Goal: Transaction & Acquisition: Purchase product/service

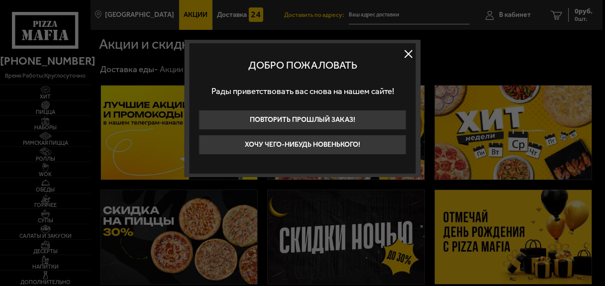
type input "[STREET_ADDRESS]"
click at [228, 150] on button "Хочу чего-нибудь новенького!" at bounding box center [303, 145] width 208 height 20
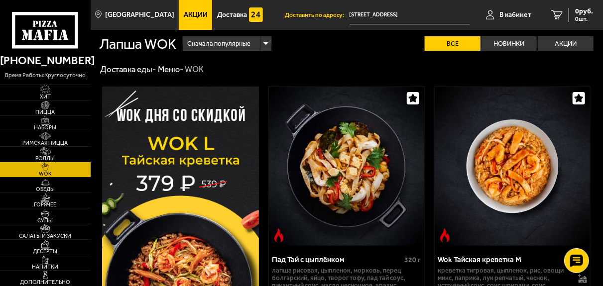
click at [381, 11] on input "Каменноостровский проспект, 26-28" at bounding box center [409, 15] width 120 height 18
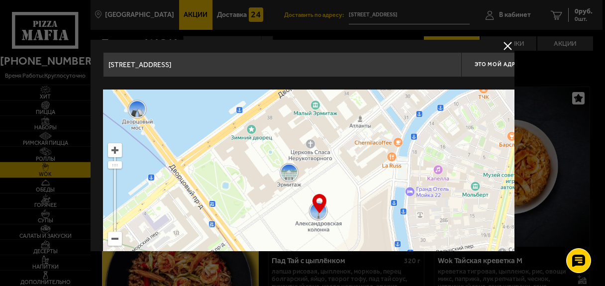
click at [329, 66] on input "Каменноостровский проспект, 26-28" at bounding box center [282, 64] width 358 height 25
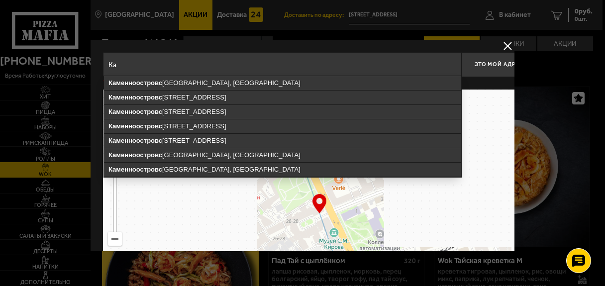
type input "К"
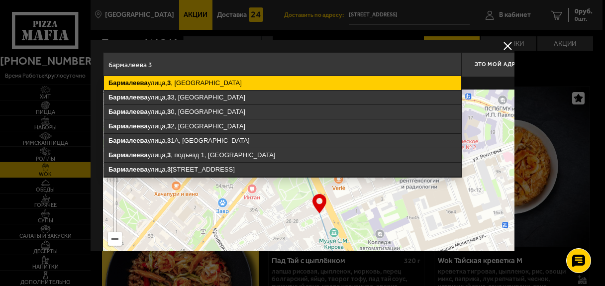
click at [327, 78] on ymaps "Бармалеева улица, 3 , Санкт-Петербург" at bounding box center [282, 83] width 357 height 14
type input "Санкт-Петербург, Бармалеева улица, 3"
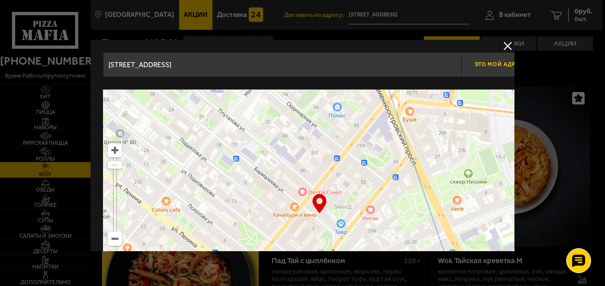
click at [481, 61] on span "Это мой адрес" at bounding box center [499, 64] width 48 height 6
type input "[STREET_ADDRESS]"
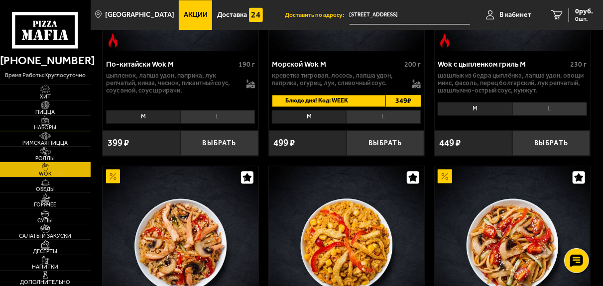
scroll to position [1012, 0]
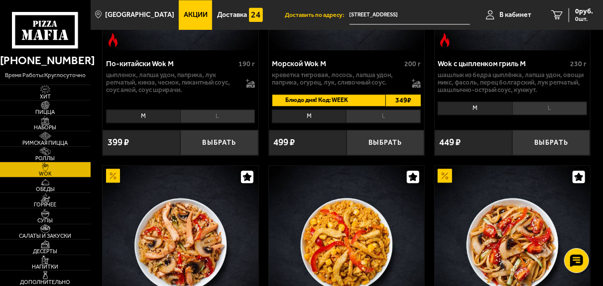
click at [187, 13] on span "Акции" at bounding box center [196, 14] width 24 height 7
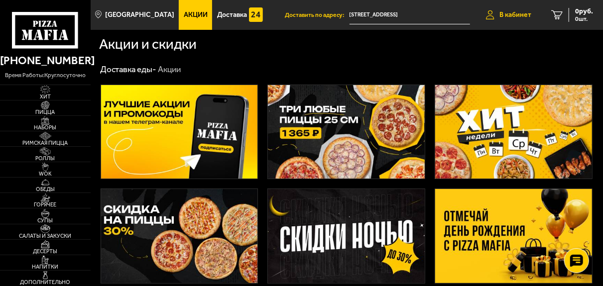
click at [519, 14] on span "В кабинет" at bounding box center [515, 14] width 32 height 7
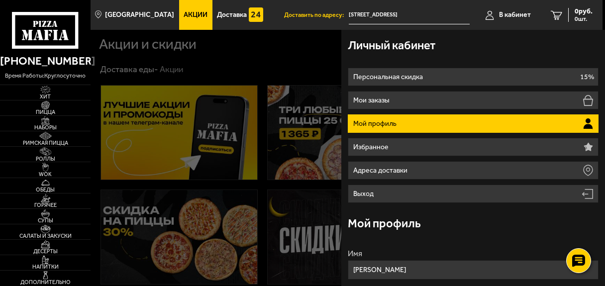
click at [460, 120] on li "Мой профиль" at bounding box center [473, 123] width 251 height 18
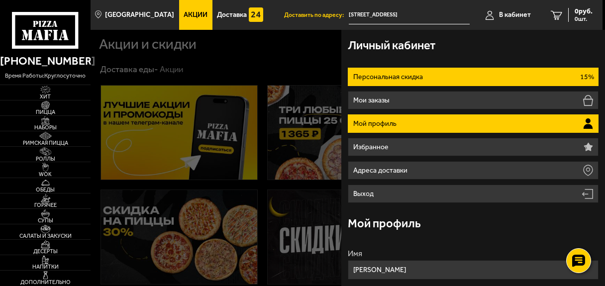
click at [495, 75] on li "Персональная скидка 15%" at bounding box center [473, 77] width 251 height 18
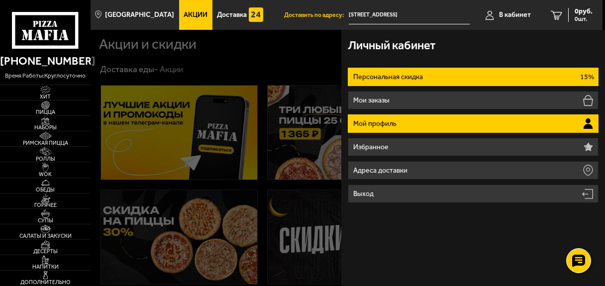
click at [491, 117] on li "Мой профиль" at bounding box center [473, 123] width 251 height 18
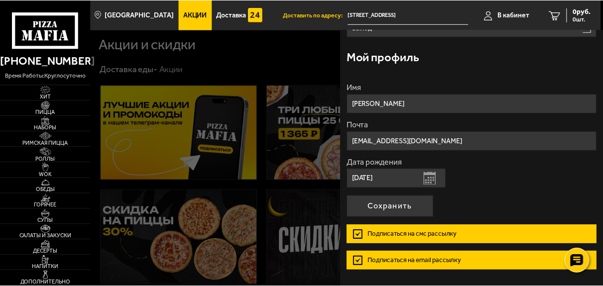
scroll to position [196, 0]
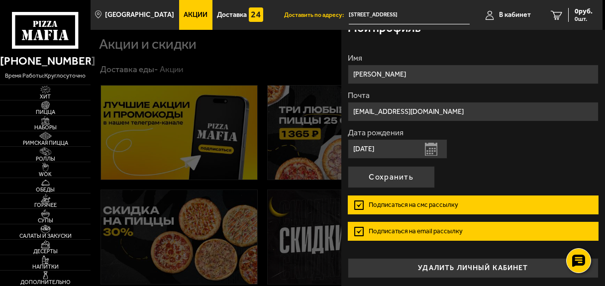
click at [266, 57] on div at bounding box center [393, 173] width 605 height 286
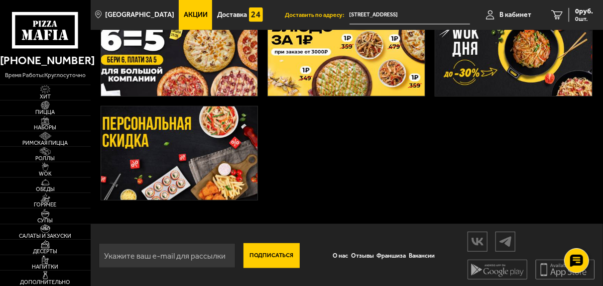
scroll to position [294, 0]
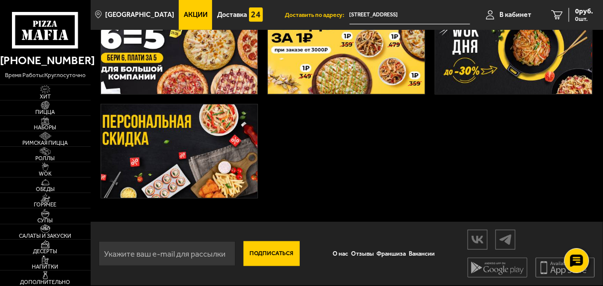
click at [173, 136] on img at bounding box center [179, 152] width 157 height 94
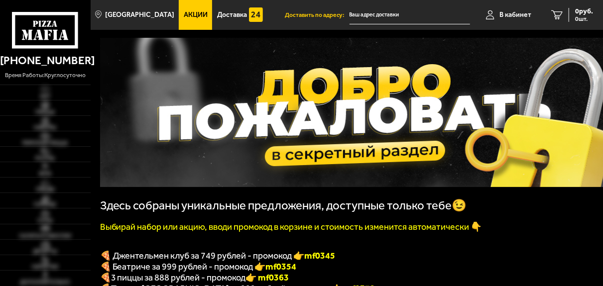
type input "[STREET_ADDRESS]"
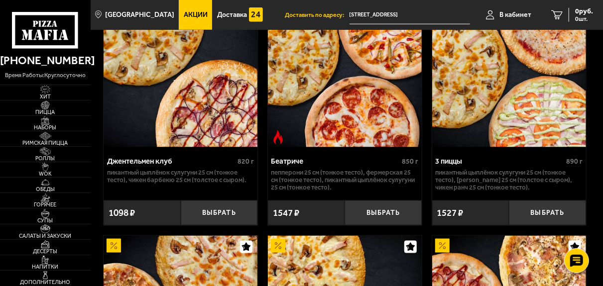
scroll to position [555, 0]
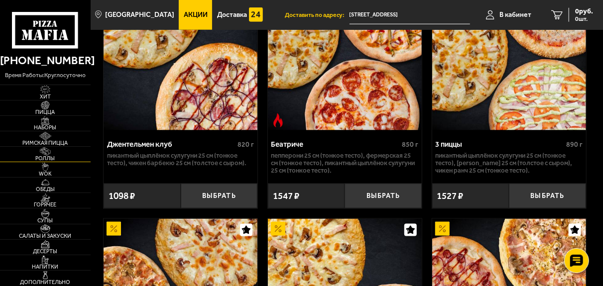
click at [67, 157] on span "Роллы" at bounding box center [45, 158] width 91 height 5
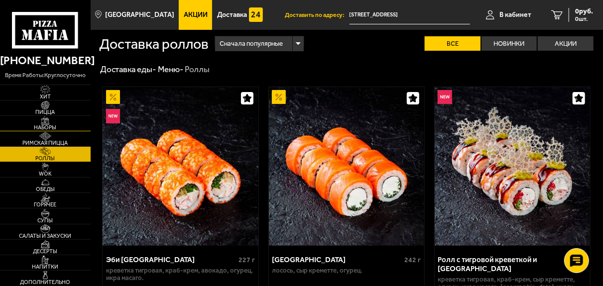
click at [73, 124] on link "Наборы" at bounding box center [45, 123] width 91 height 15
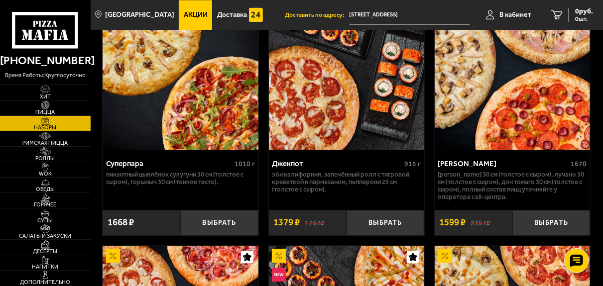
scroll to position [1073, 0]
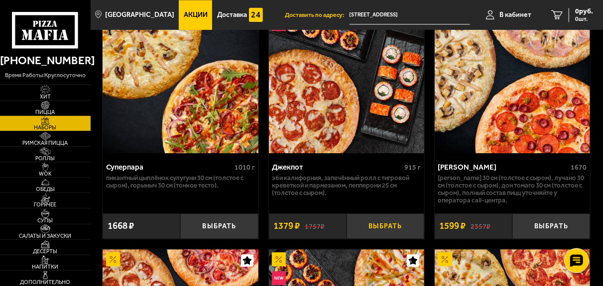
click at [400, 230] on button "Выбрать" at bounding box center [385, 225] width 78 height 25
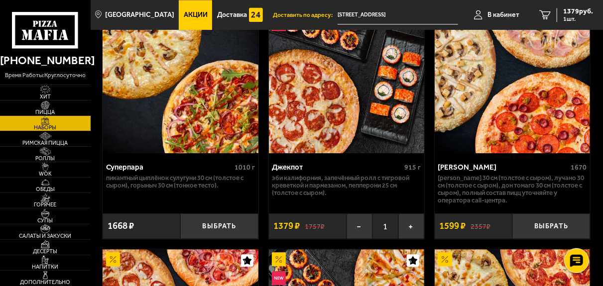
click at [361, 144] on img at bounding box center [346, 74] width 155 height 159
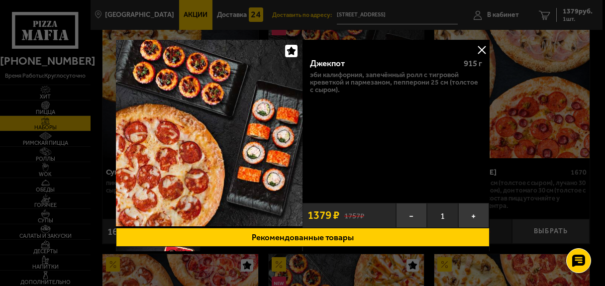
click at [478, 45] on button at bounding box center [481, 49] width 15 height 15
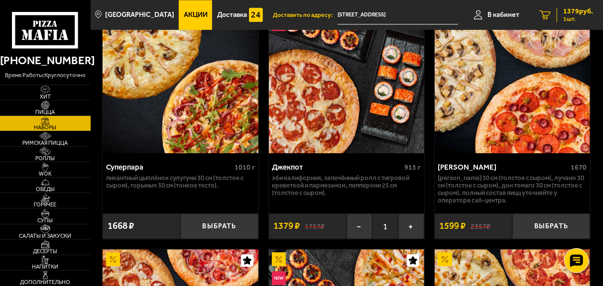
click at [571, 11] on span "1379 руб." at bounding box center [578, 11] width 30 height 7
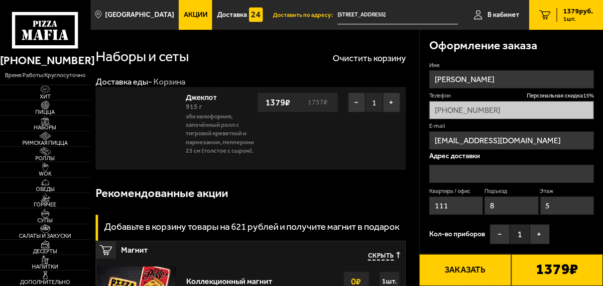
type input "[STREET_ADDRESS]"
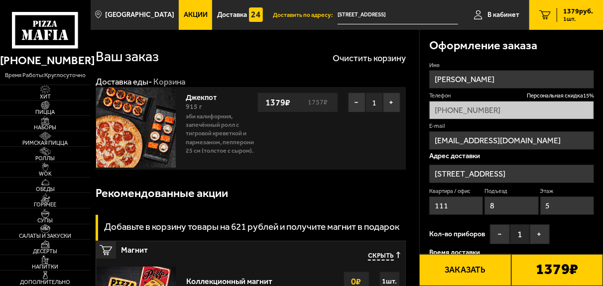
click at [461, 204] on input "111" at bounding box center [456, 206] width 54 height 18
type input "35"
click at [503, 212] on input "8" at bounding box center [511, 206] width 54 height 18
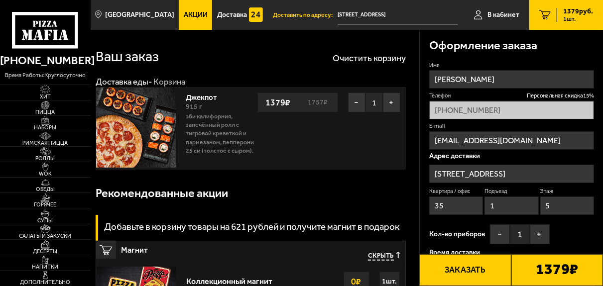
type input "1"
click at [575, 204] on input "5" at bounding box center [567, 206] width 54 height 18
type input "2"
click at [542, 237] on button "+" at bounding box center [540, 234] width 20 height 20
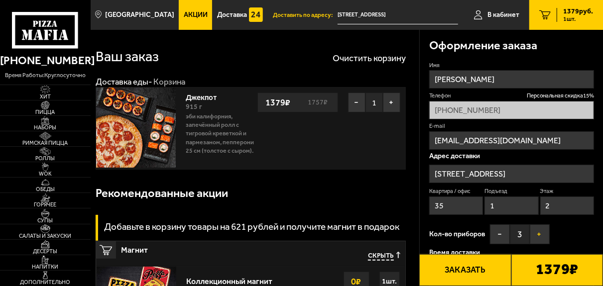
click at [542, 237] on button "+" at bounding box center [540, 234] width 20 height 20
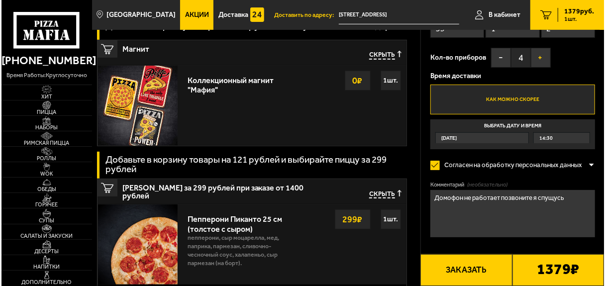
scroll to position [208, 0]
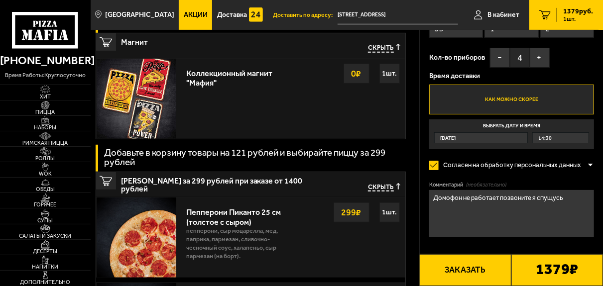
click at [581, 200] on textarea "Домофон не работает позвоните я спущусь" at bounding box center [511, 213] width 165 height 47
click at [464, 267] on button "Заказать" at bounding box center [465, 270] width 92 height 32
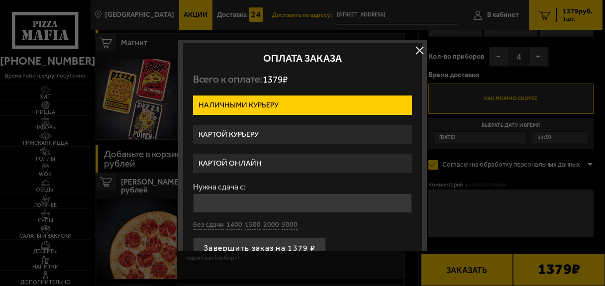
scroll to position [18, 0]
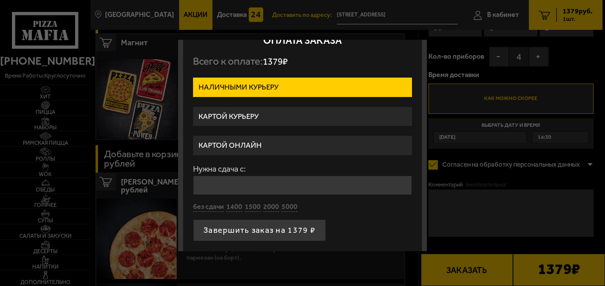
click at [321, 178] on input "Нужна сдача с:" at bounding box center [302, 185] width 219 height 19
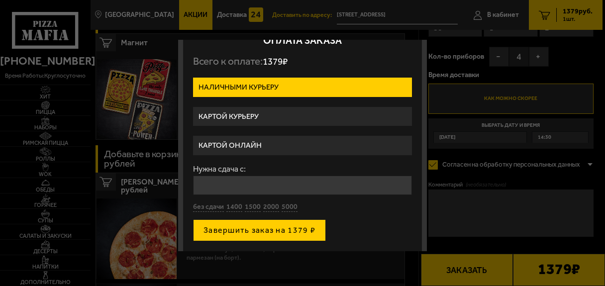
type input "2000"
click at [259, 224] on button "Завершить заказ на 1379 ₽" at bounding box center [259, 230] width 133 height 22
